Goal: Task Accomplishment & Management: Manage account settings

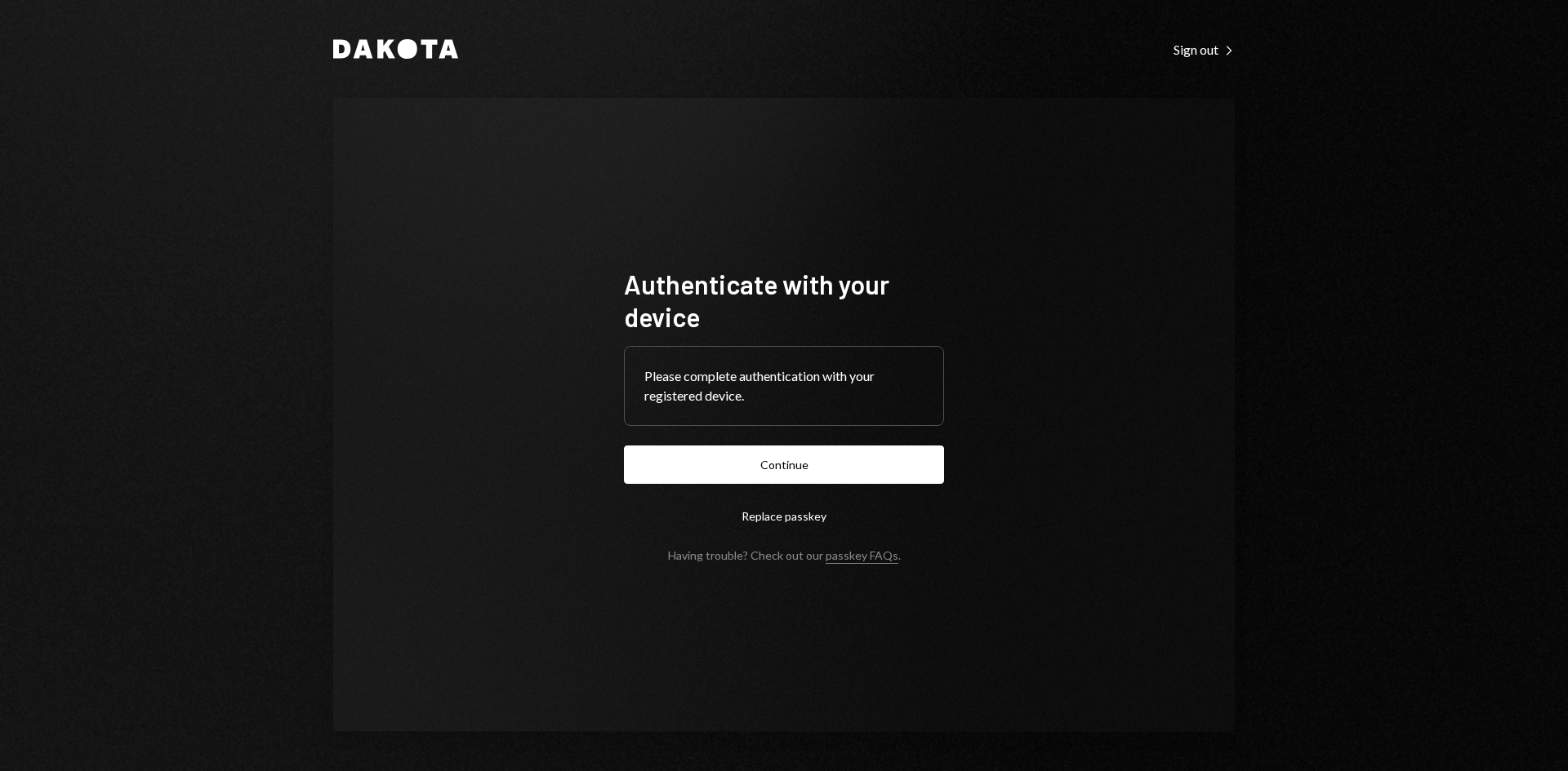
click at [841, 439] on form "Authenticate with your device Please complete authentication with your register…" at bounding box center [783, 414] width 320 height 295
click at [840, 460] on button "Continue" at bounding box center [783, 465] width 320 height 39
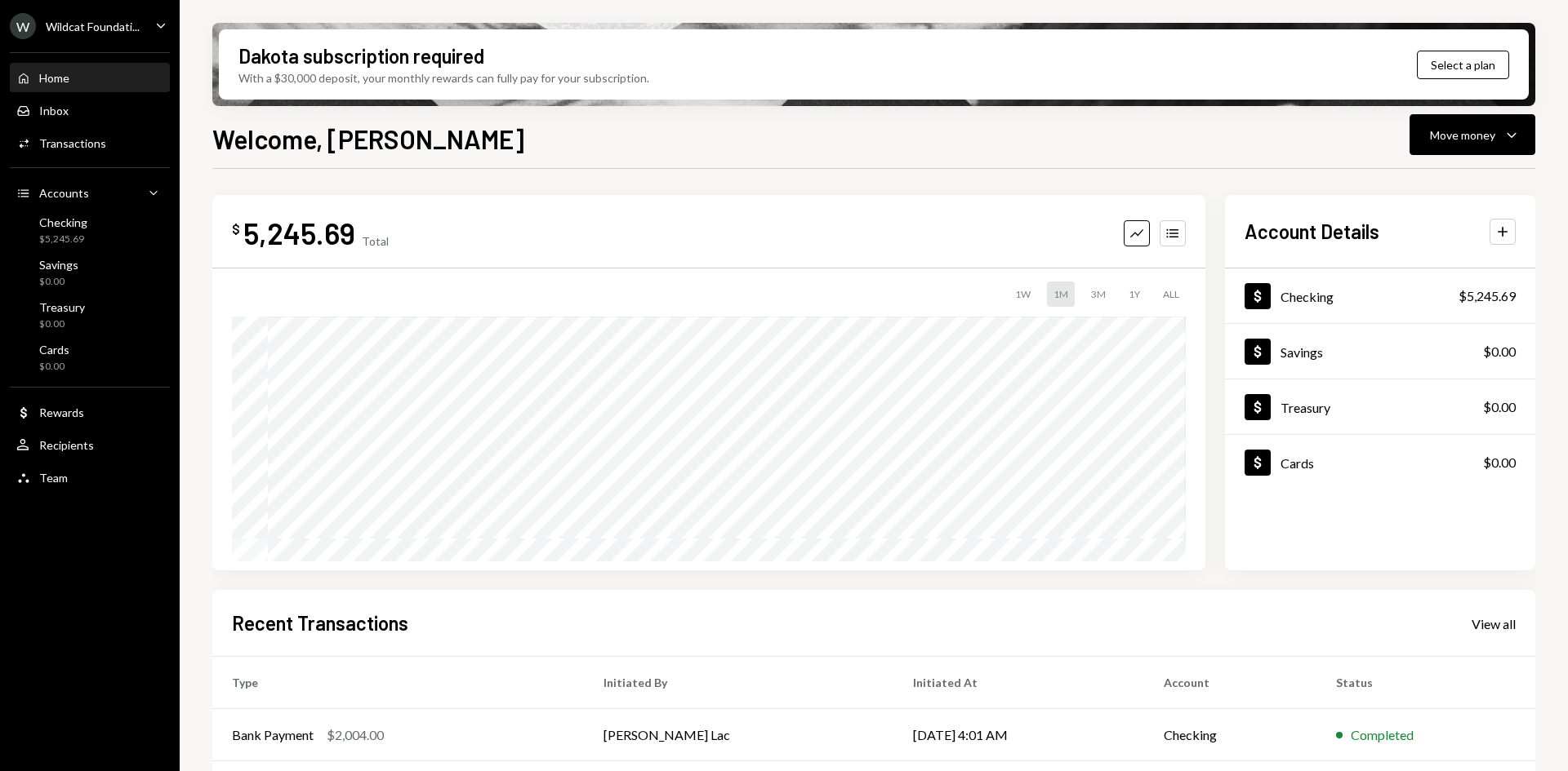
click at [42, 18] on div "W Wildcat Foundati..." at bounding box center [74, 26] width 130 height 26
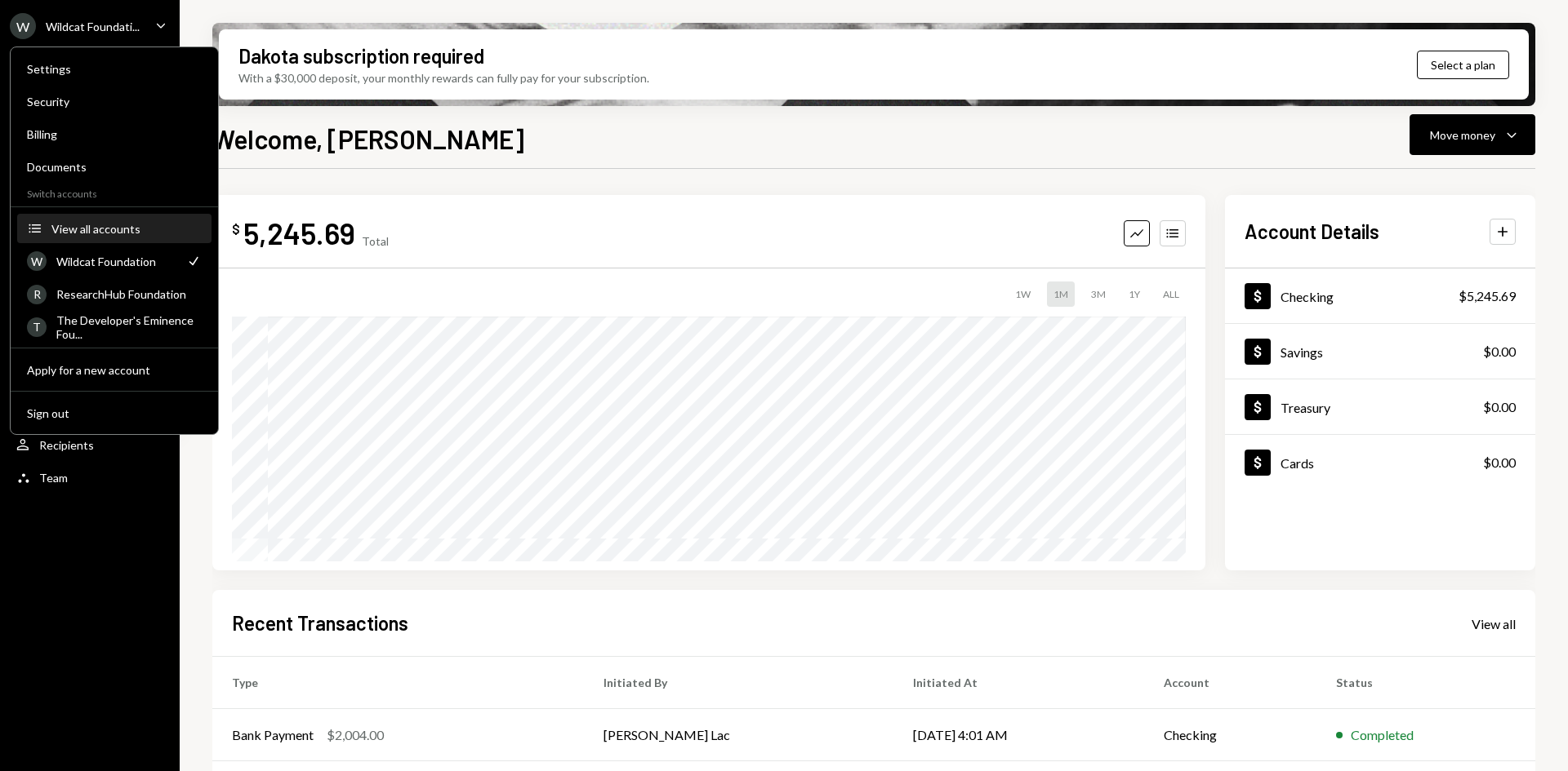
click at [109, 231] on div "View all accounts" at bounding box center [126, 229] width 150 height 14
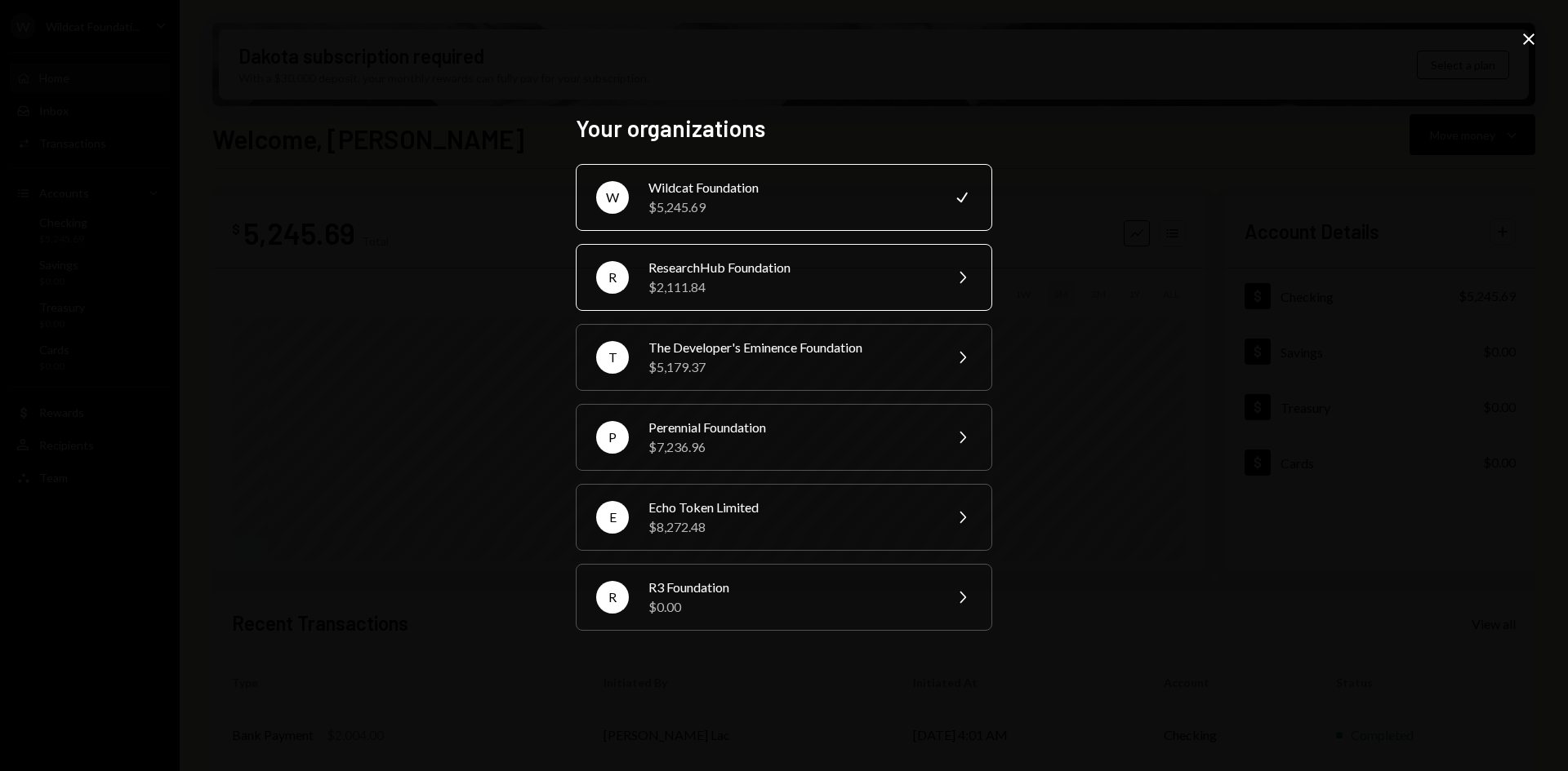
click at [865, 272] on div "ResearchHub Foundation" at bounding box center [791, 268] width 284 height 19
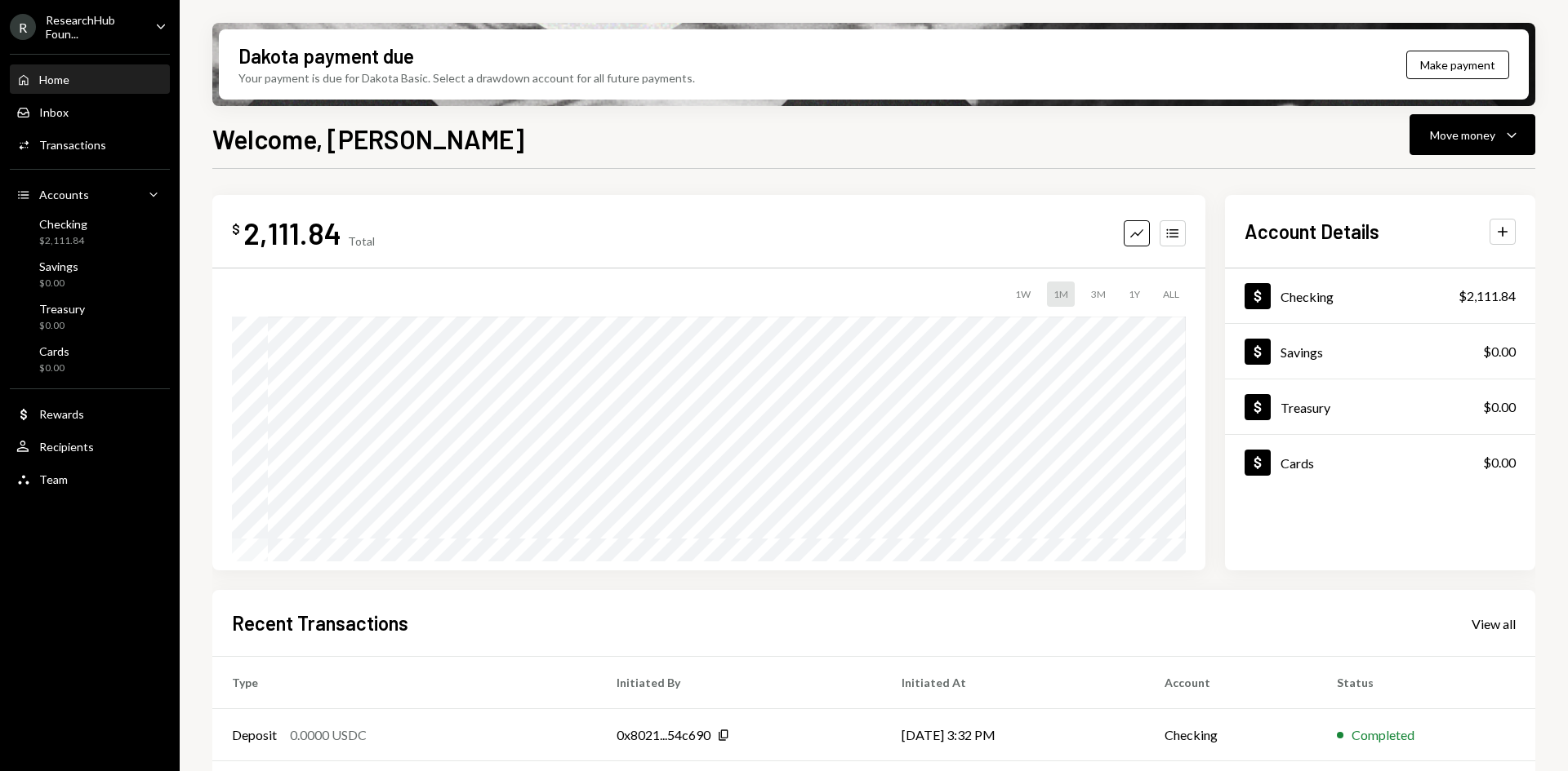
click at [92, 26] on div "ResearchHub Foun..." at bounding box center [94, 27] width 97 height 28
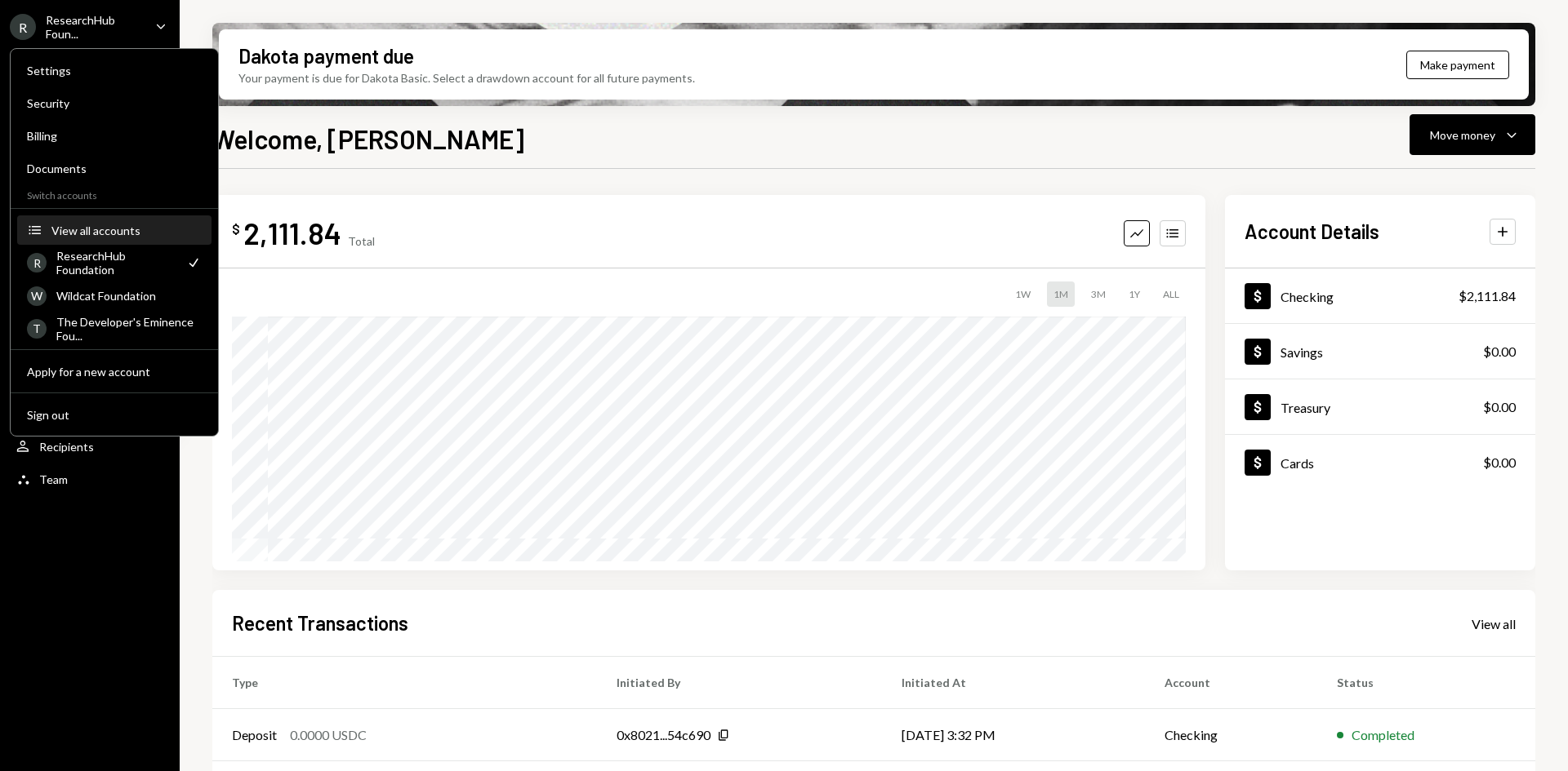
click at [113, 230] on div "View all accounts" at bounding box center [126, 230] width 150 height 14
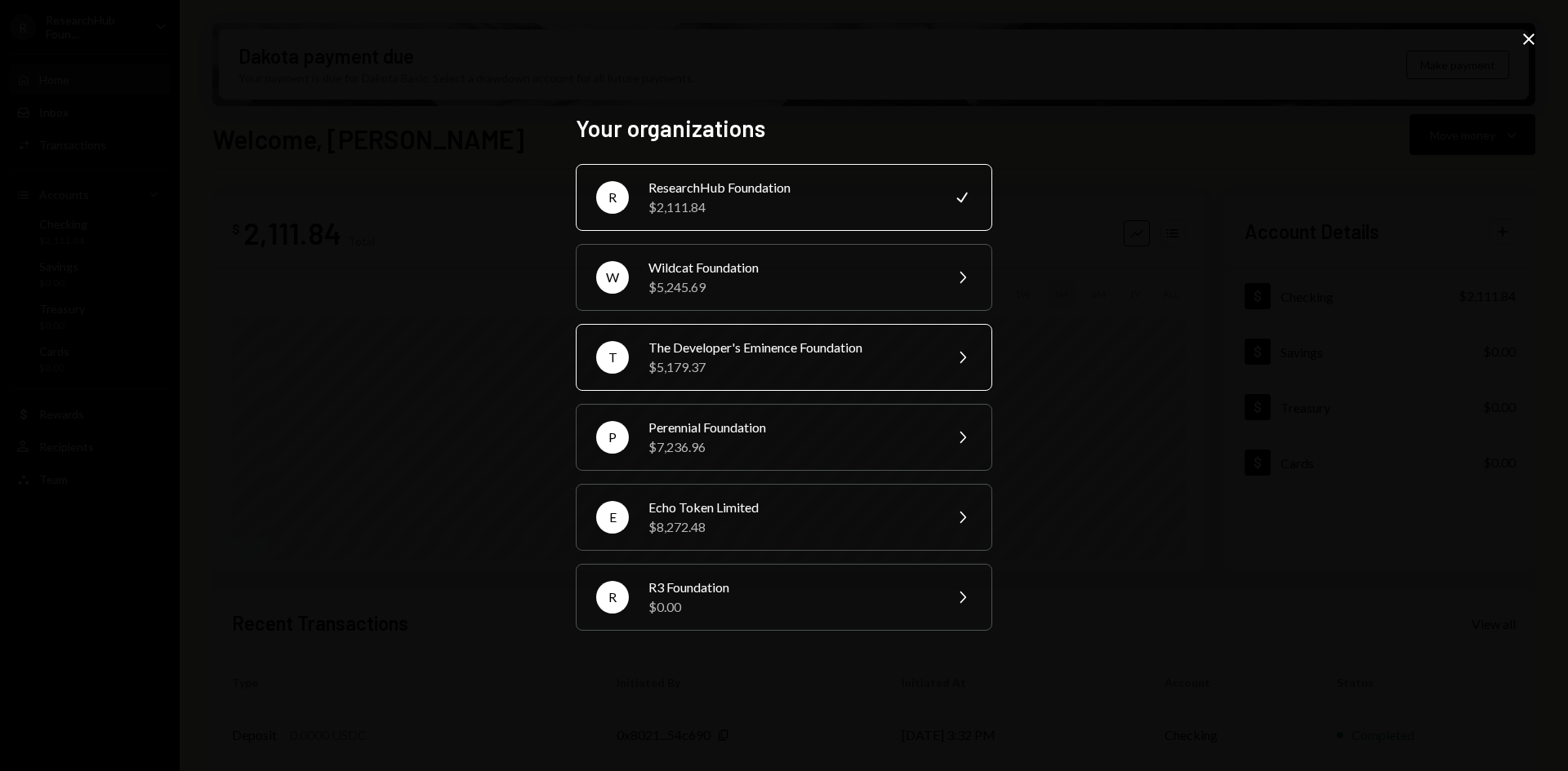
click at [774, 350] on div "The Developer's Eminence Foundation" at bounding box center [791, 348] width 284 height 19
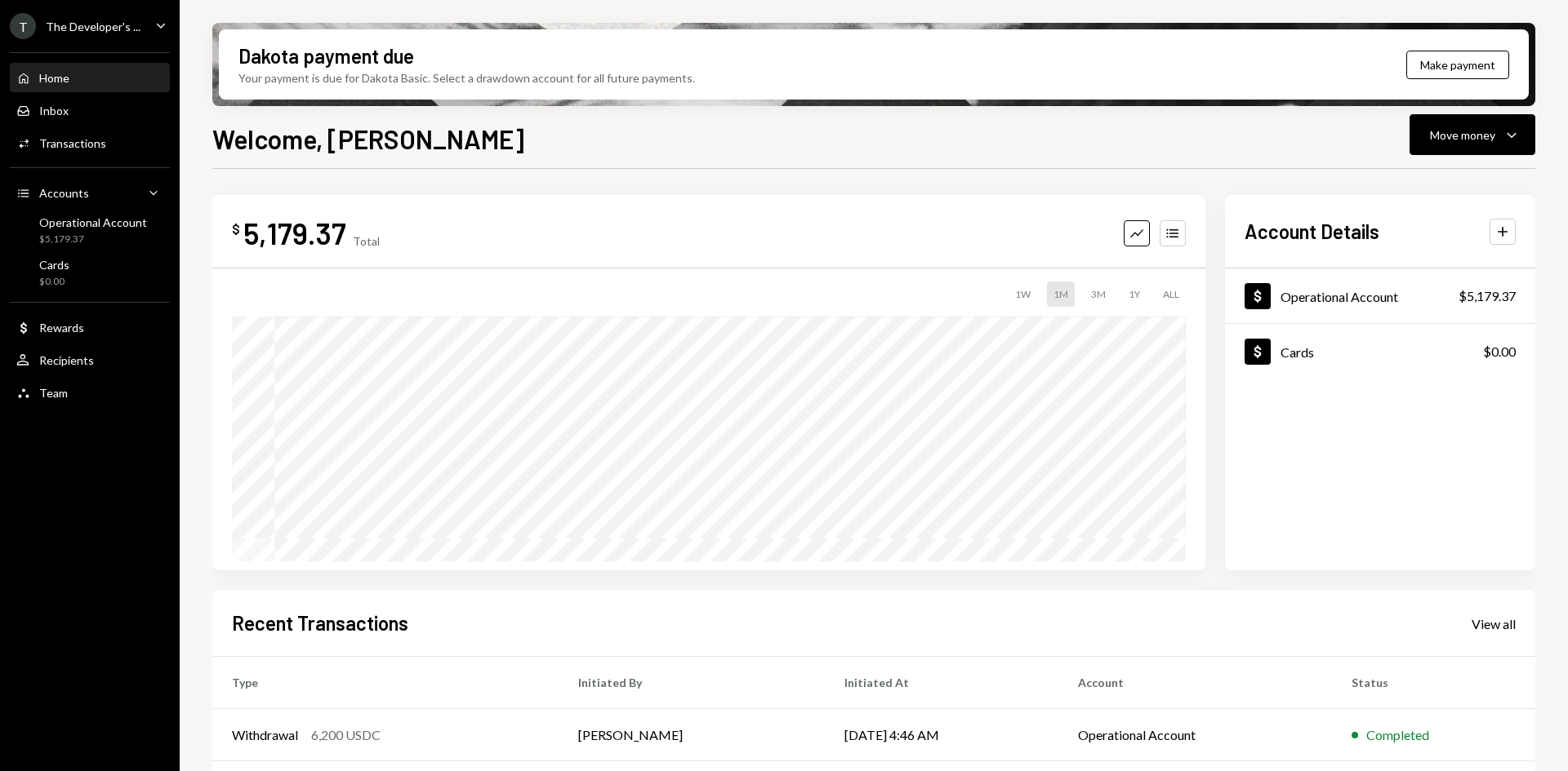
click at [124, 36] on div "T The Developer's ..." at bounding box center [74, 26] width 131 height 26
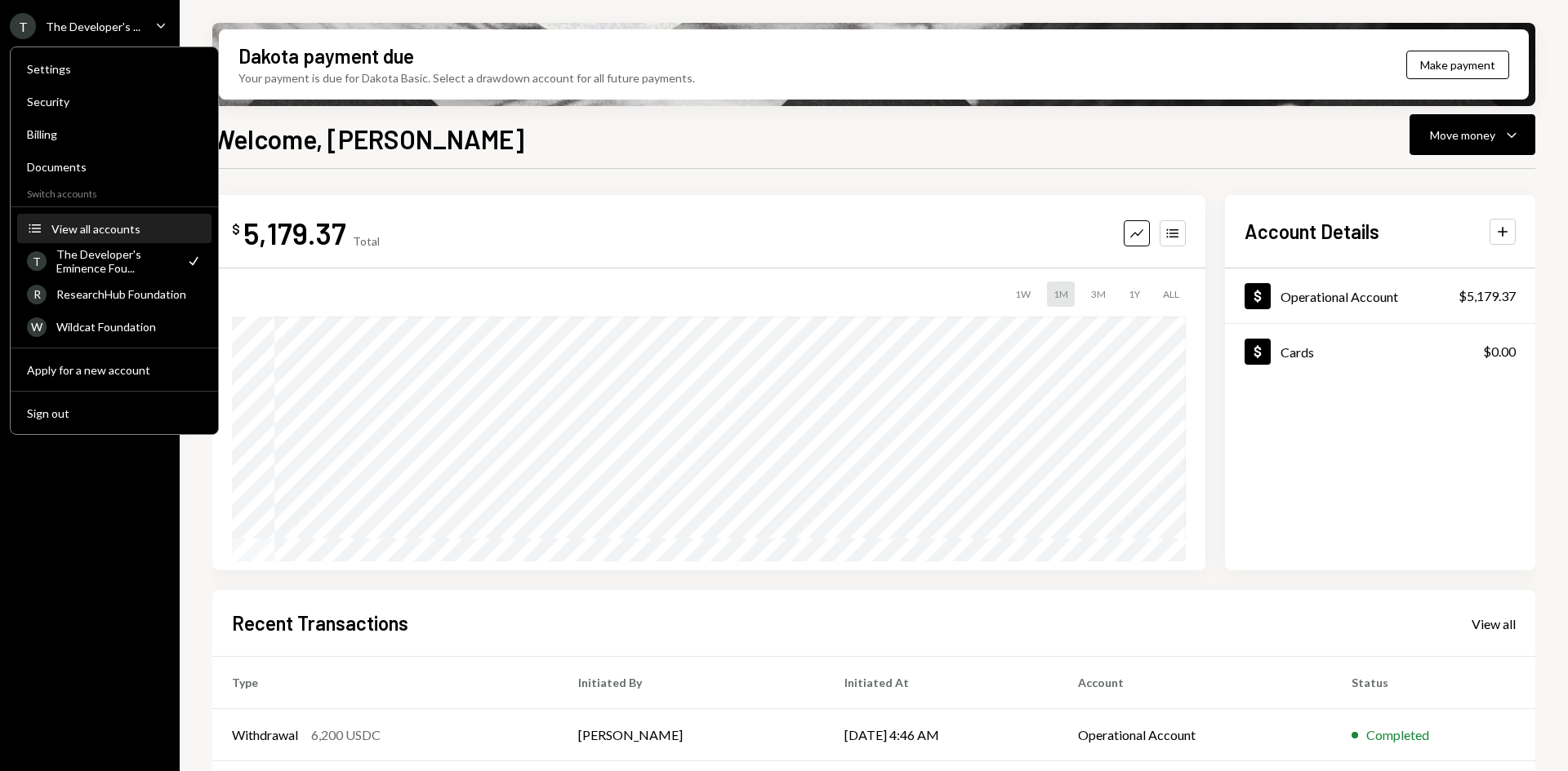
click at [113, 239] on button "Accounts View all accounts" at bounding box center [114, 229] width 194 height 29
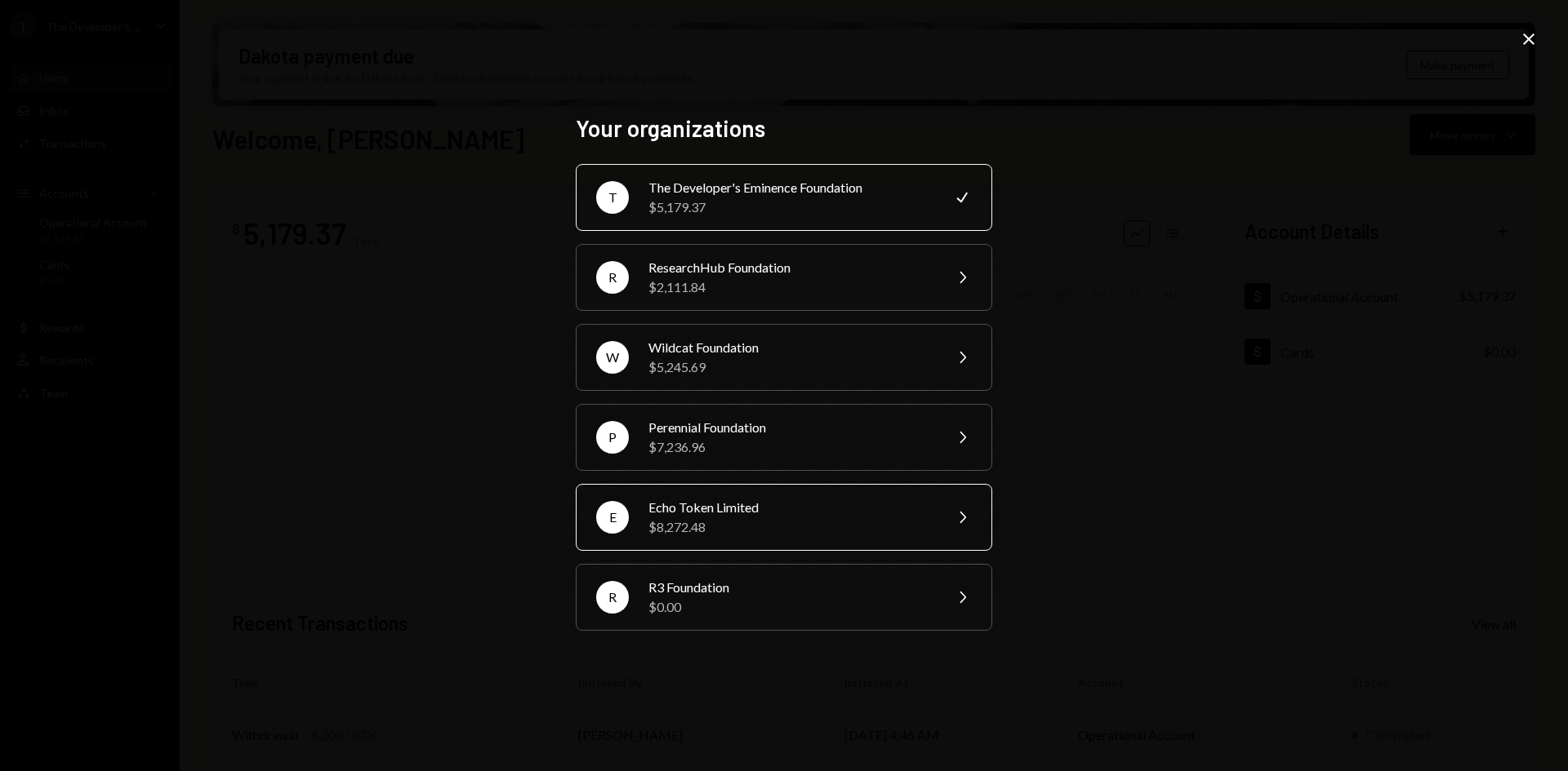
click at [776, 515] on div "Echo Token Limited" at bounding box center [791, 507] width 284 height 19
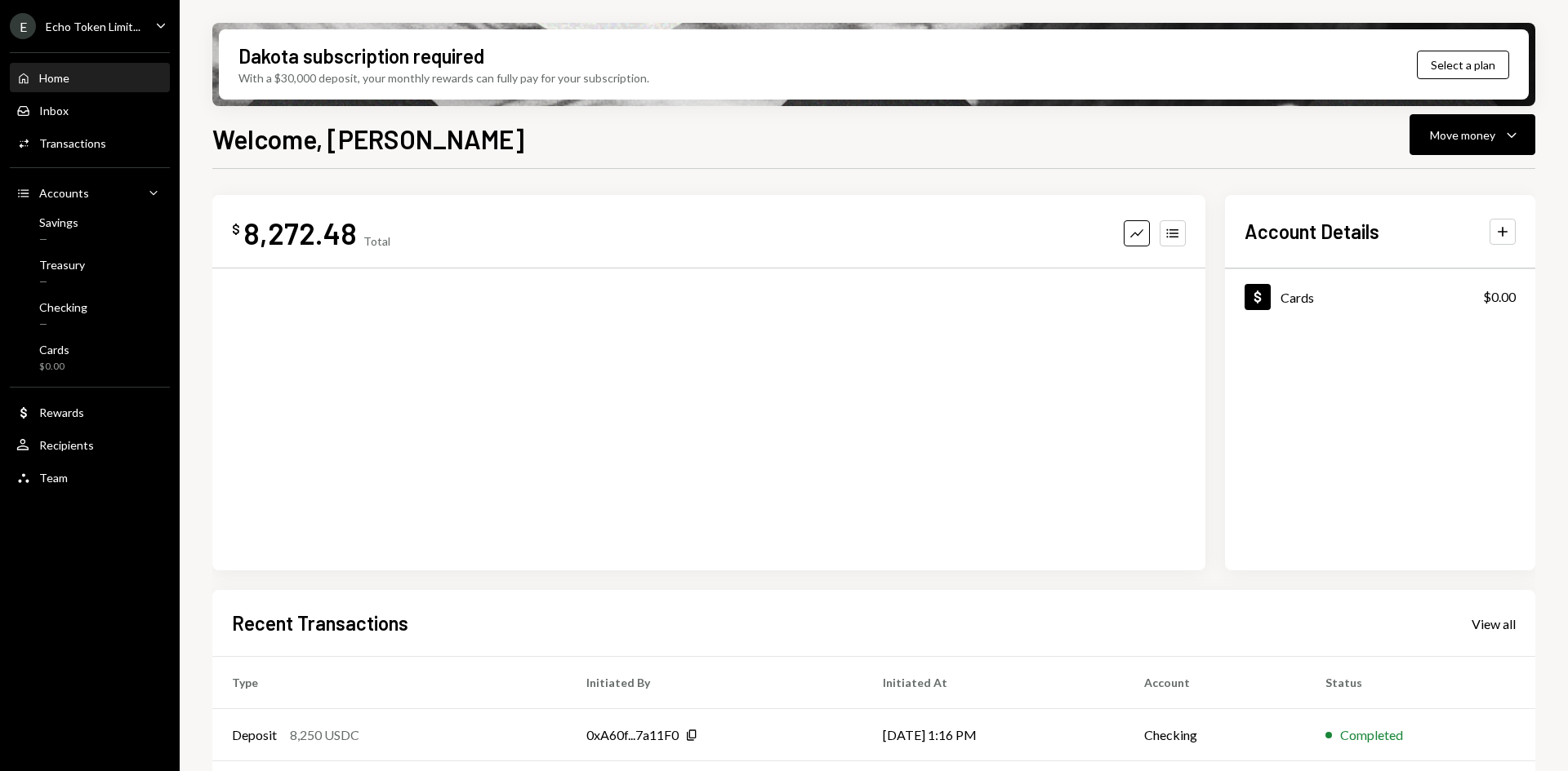
click at [114, 25] on div "Echo Token Limit..." at bounding box center [93, 26] width 95 height 14
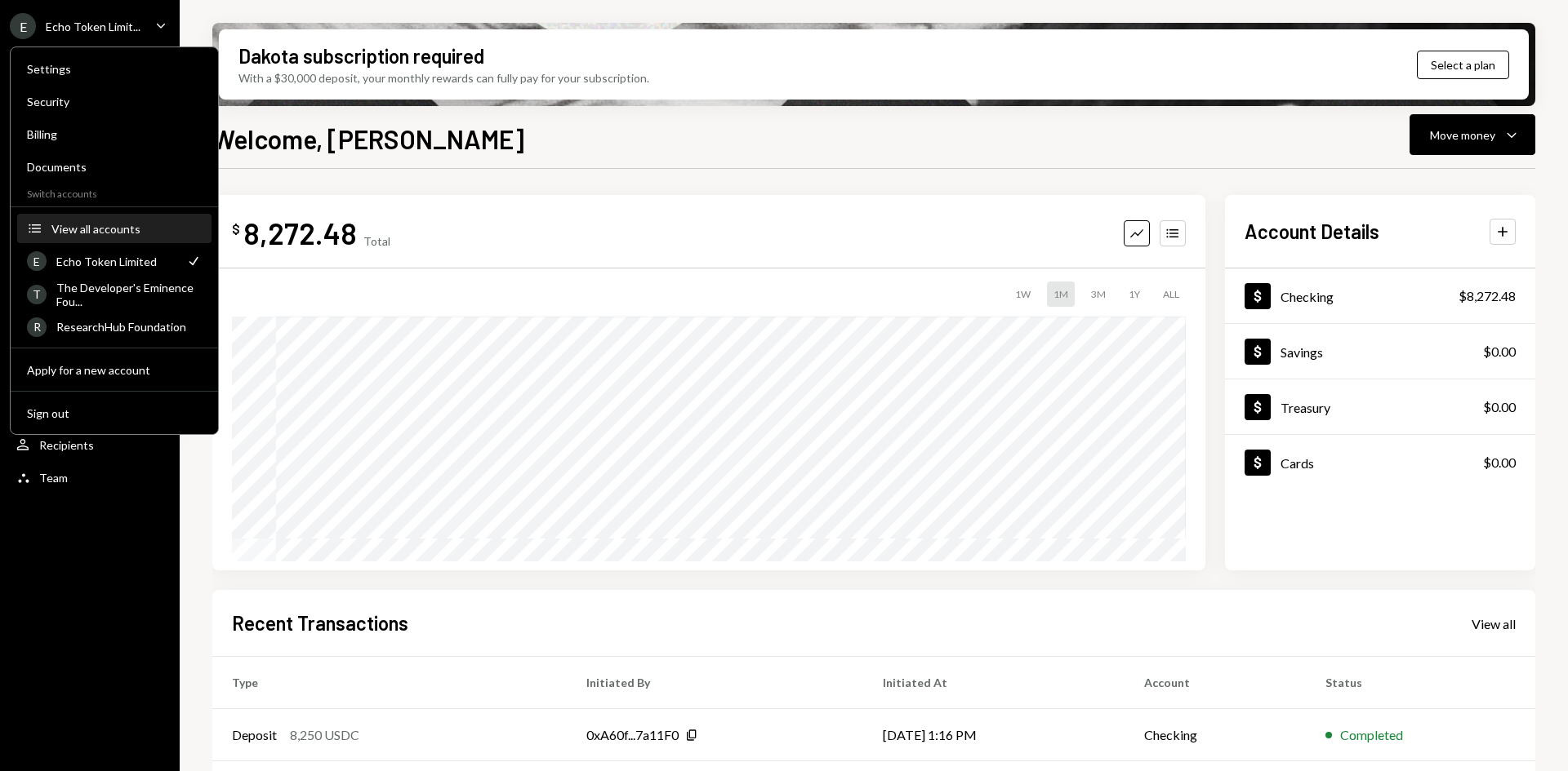
click at [128, 218] on button "Accounts View all accounts" at bounding box center [114, 229] width 194 height 29
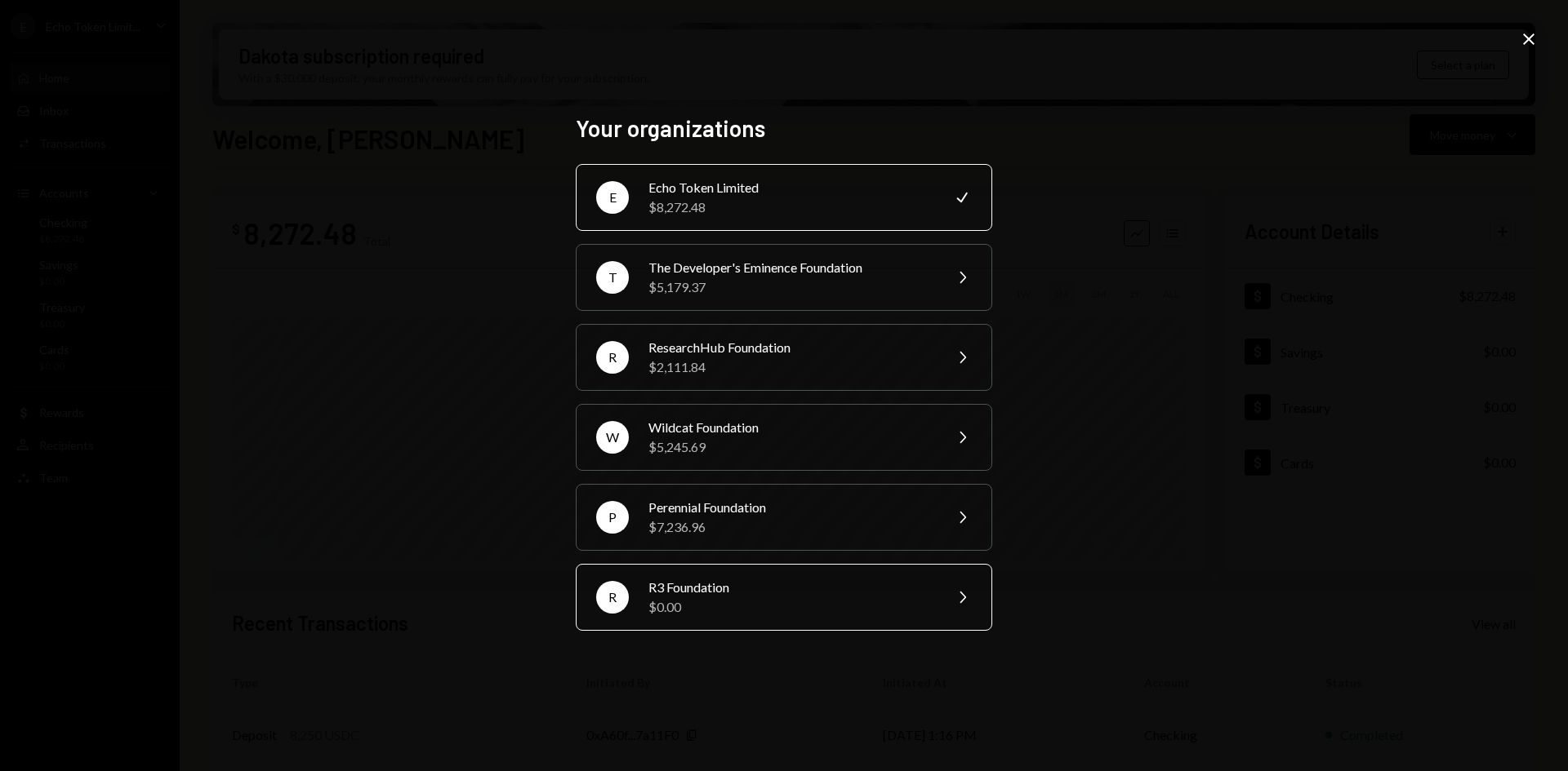
click at [745, 593] on div "R3 Foundation" at bounding box center [791, 587] width 284 height 19
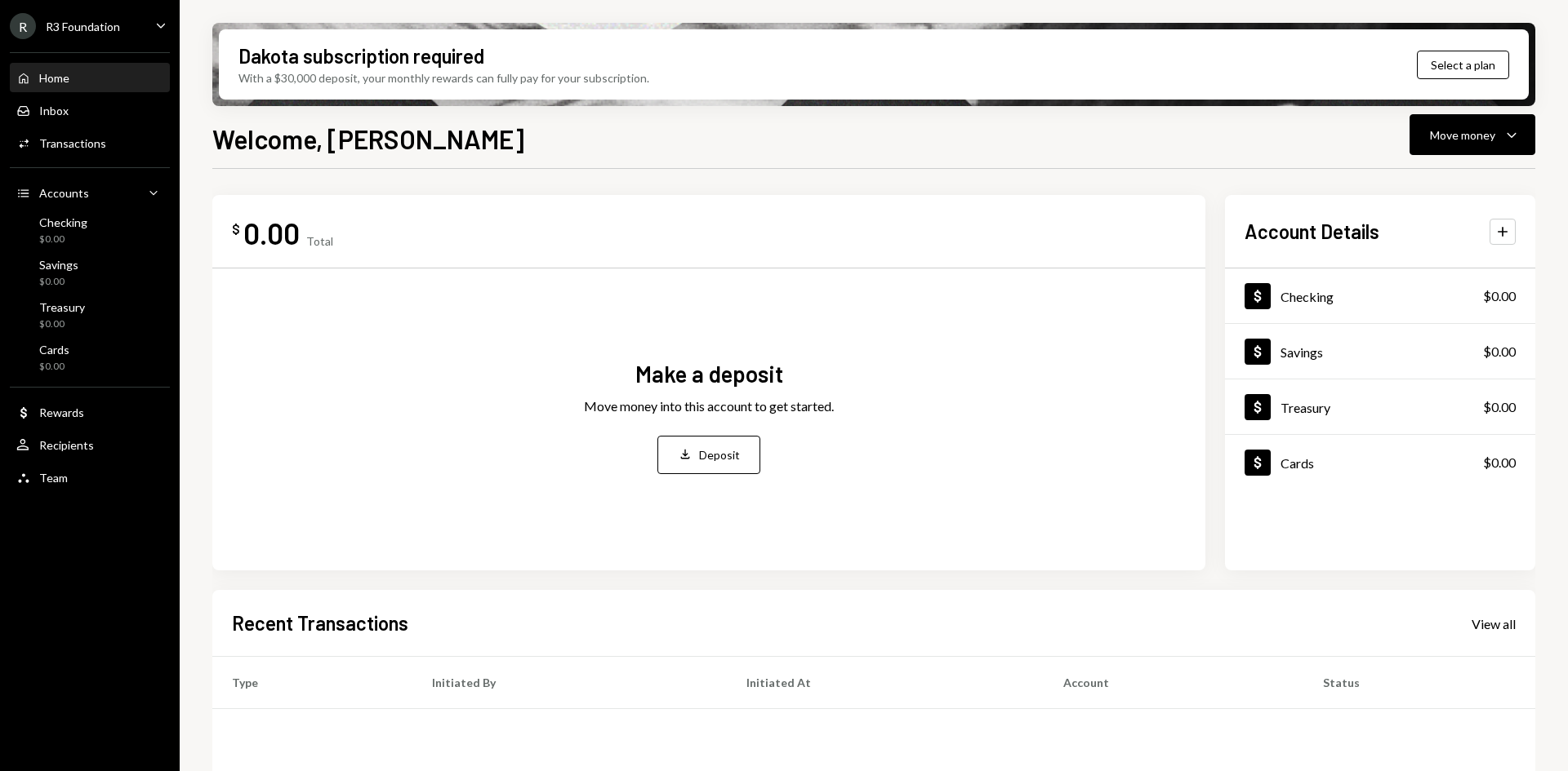
click at [121, 33] on div "R R3 Foundation Caret Down" at bounding box center [90, 26] width 180 height 26
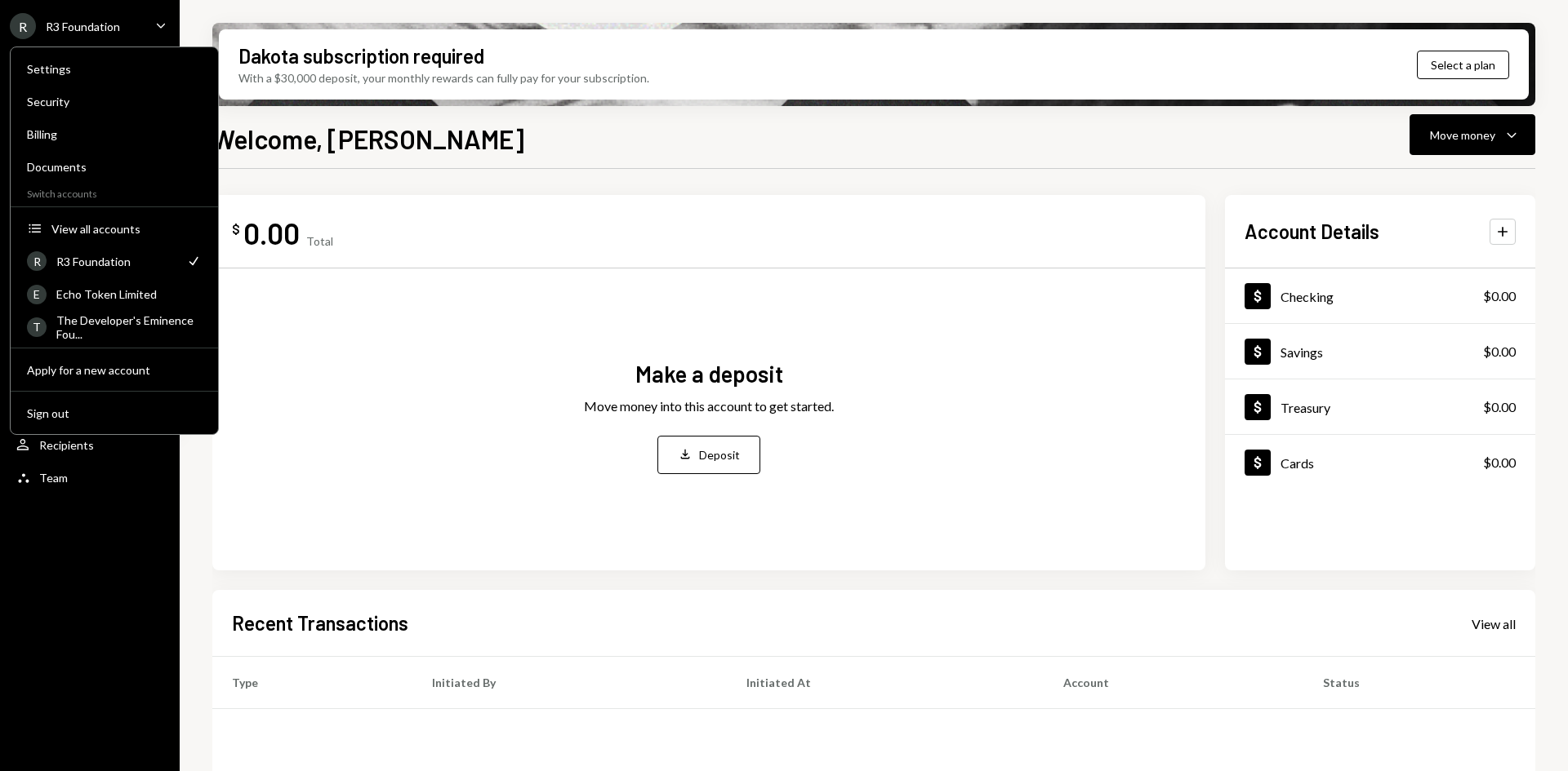
click at [134, 211] on div "Settings Security Billing Documents Switch accounts Accounts View all accounts …" at bounding box center [114, 241] width 209 height 388
click at [133, 225] on div "View all accounts" at bounding box center [126, 229] width 150 height 14
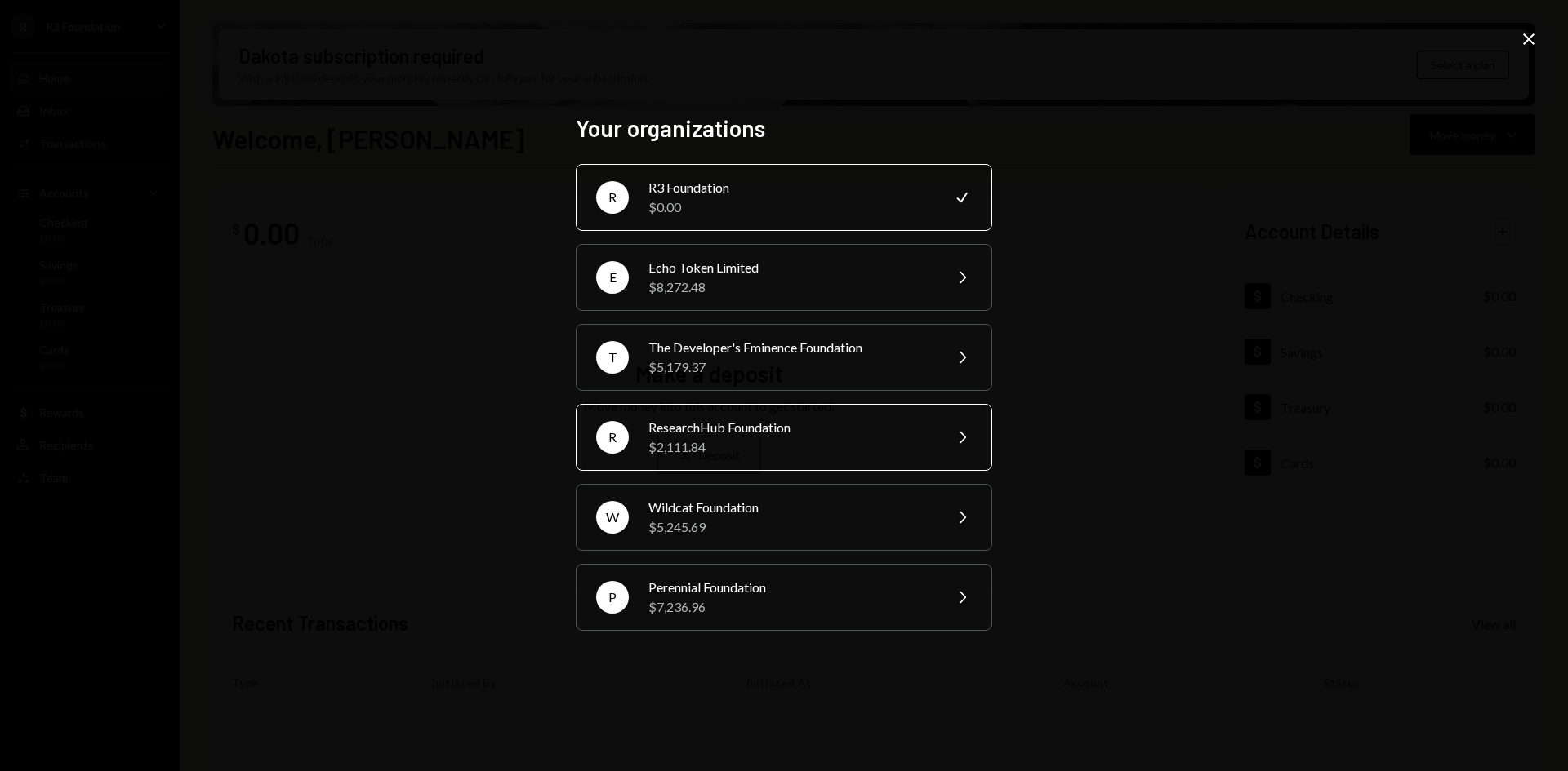
click at [826, 413] on div "R ResearchHub Foundation $2,111.84 Chevron Right" at bounding box center [783, 437] width 417 height 67
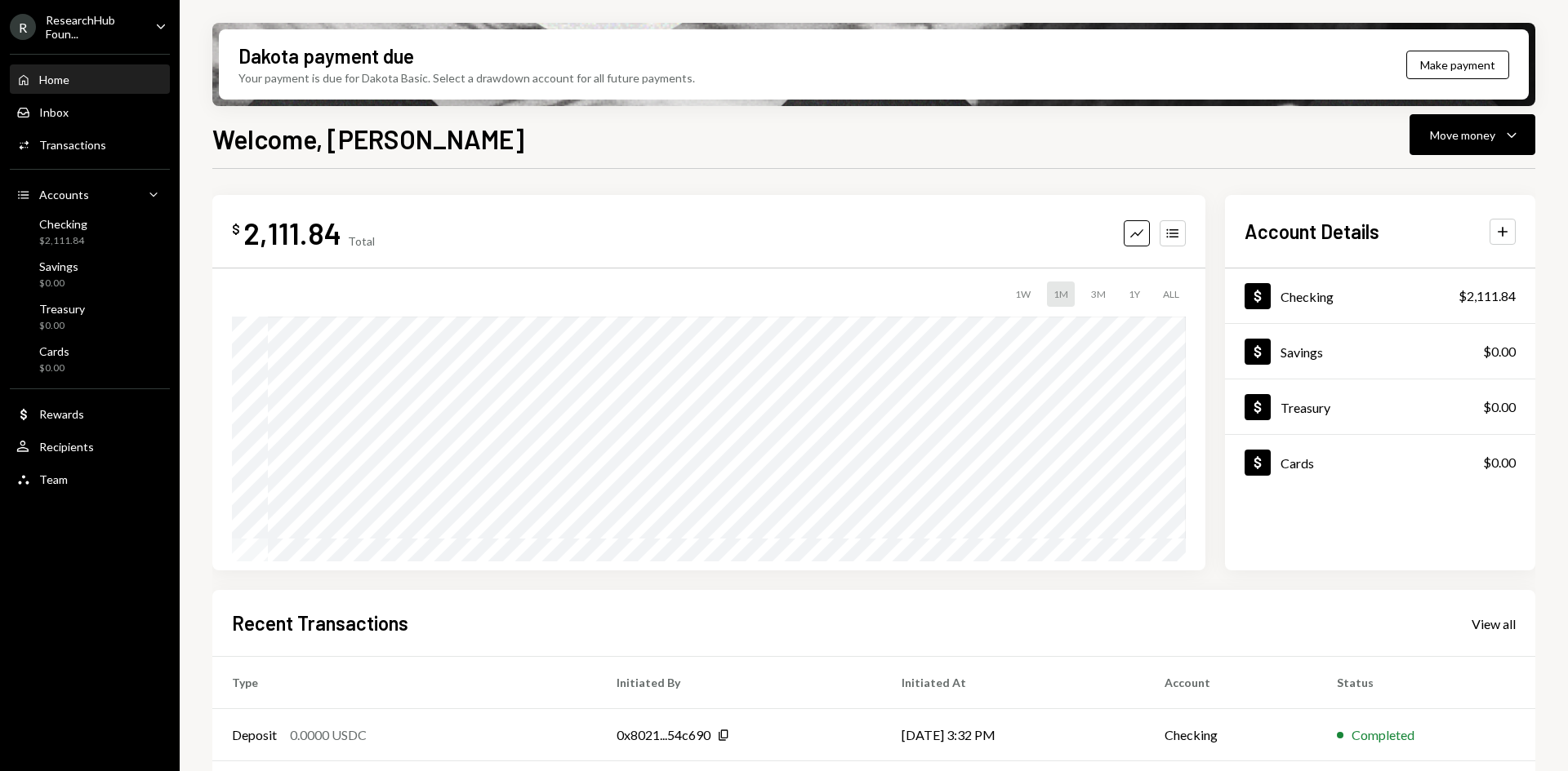
click at [85, 32] on div "ResearchHub Foun..." at bounding box center [94, 27] width 97 height 28
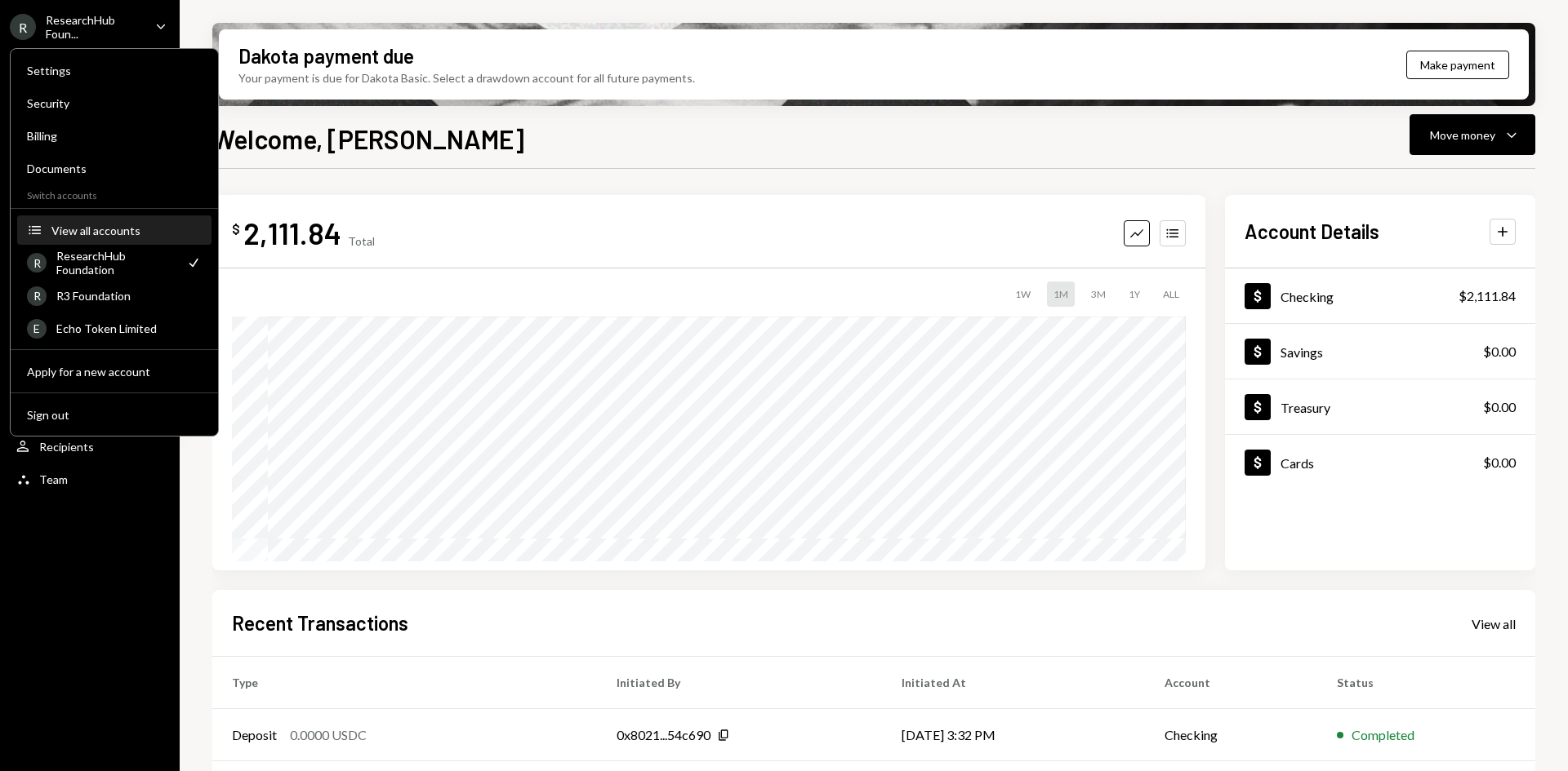
click at [108, 230] on div "View all accounts" at bounding box center [126, 230] width 150 height 14
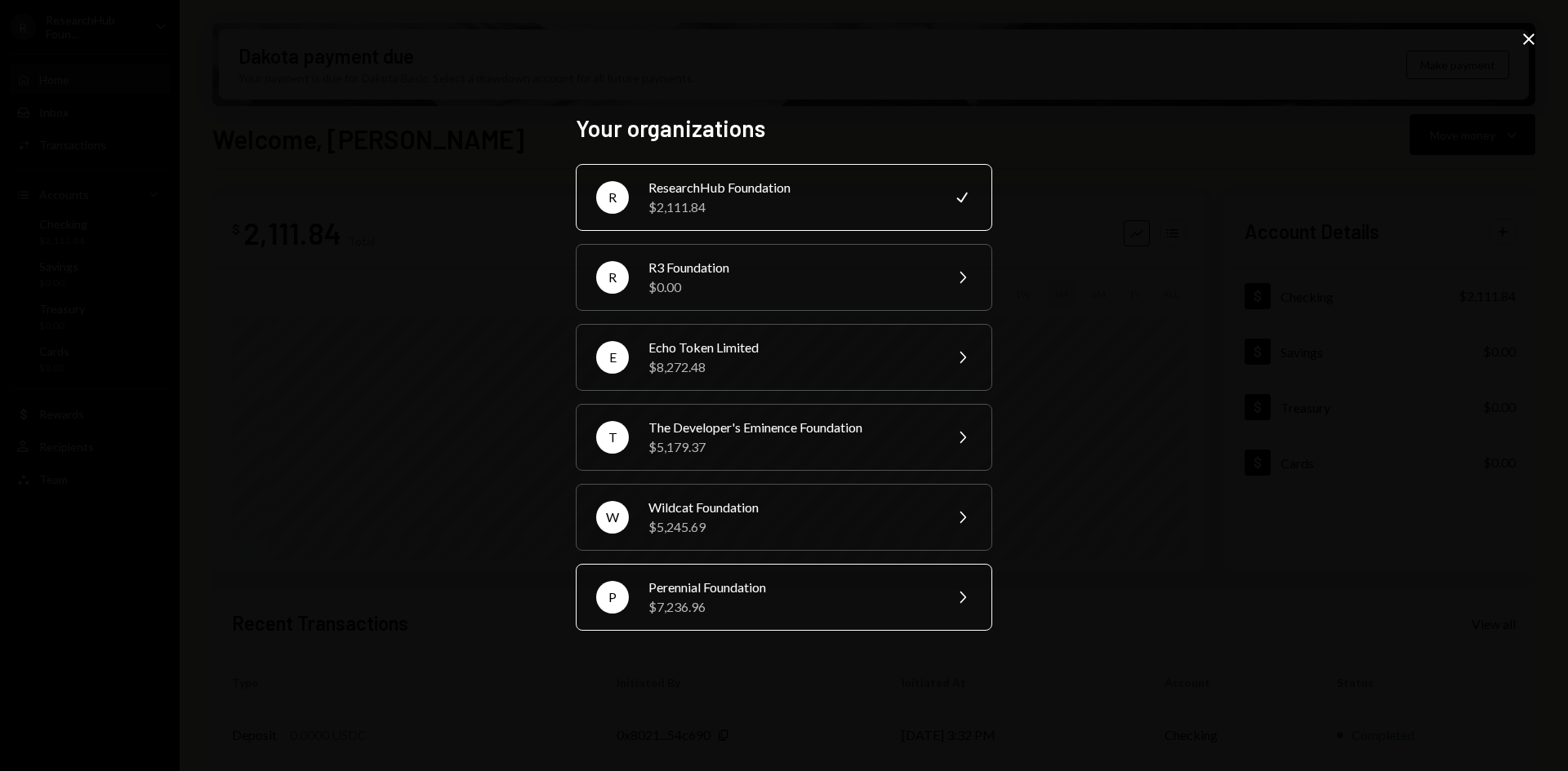
click at [816, 591] on div "Perennial Foundation" at bounding box center [791, 587] width 284 height 19
